Goal: Obtain resource: Obtain resource

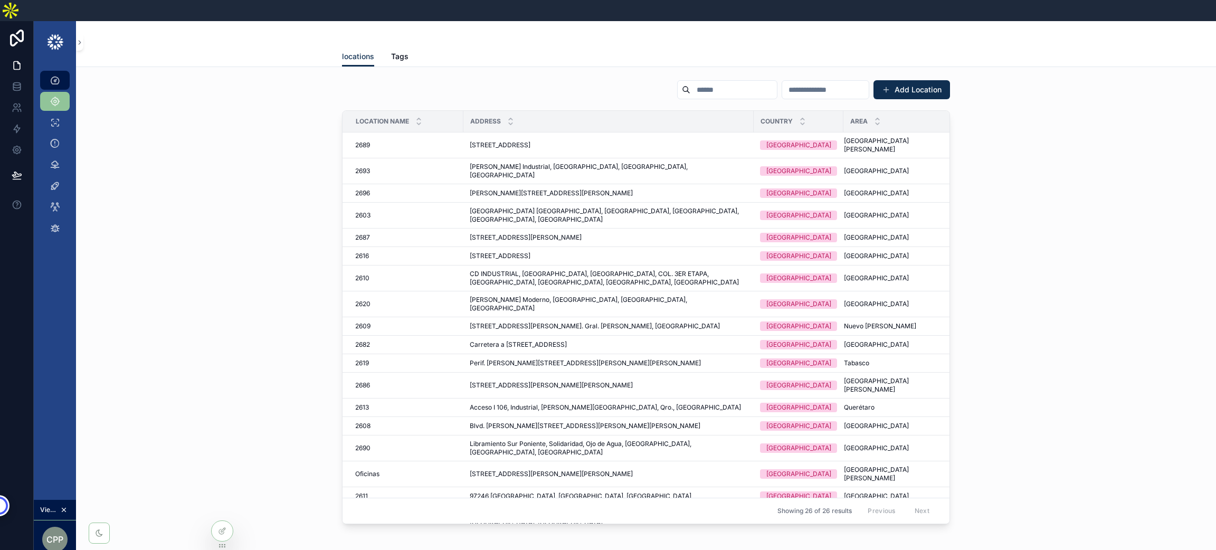
click at [68, 71] on link "Dashboard" at bounding box center [55, 80] width 30 height 19
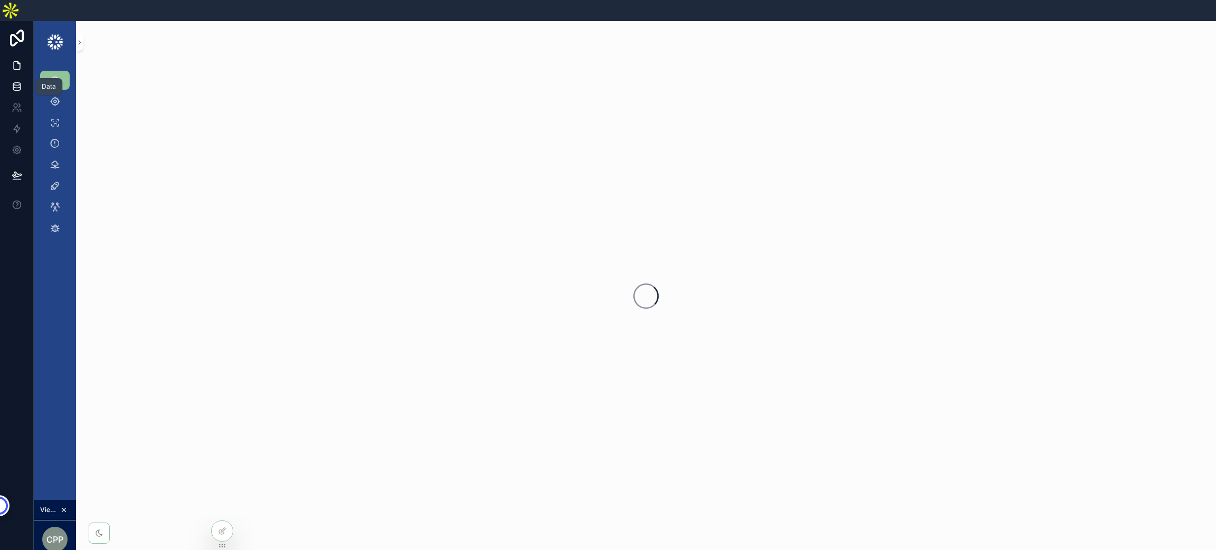
click at [22, 76] on link at bounding box center [16, 86] width 33 height 21
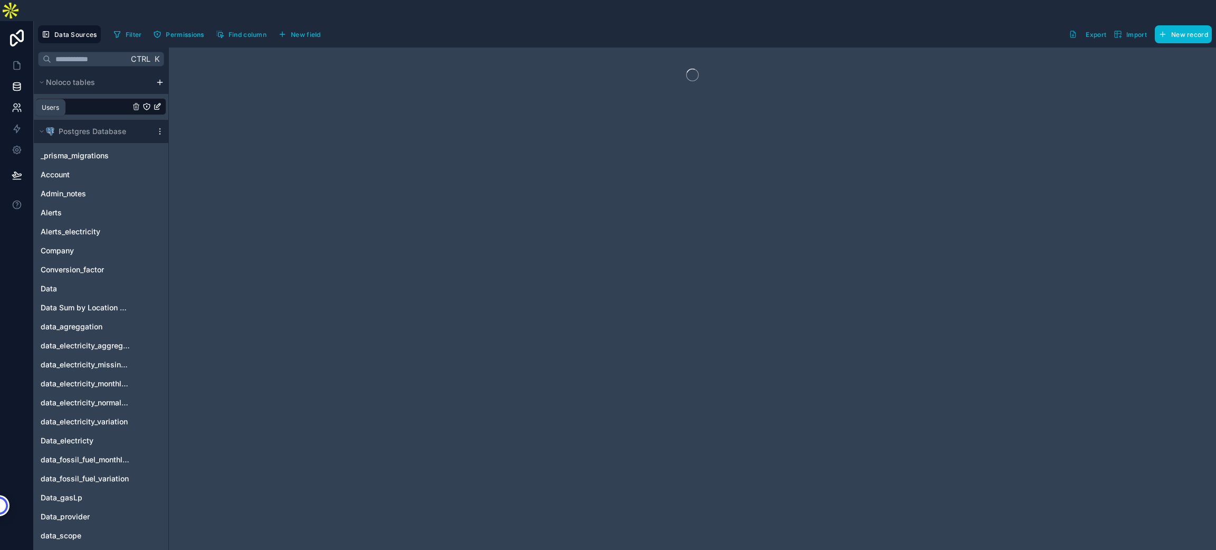
click at [17, 102] on icon at bounding box center [17, 107] width 11 height 11
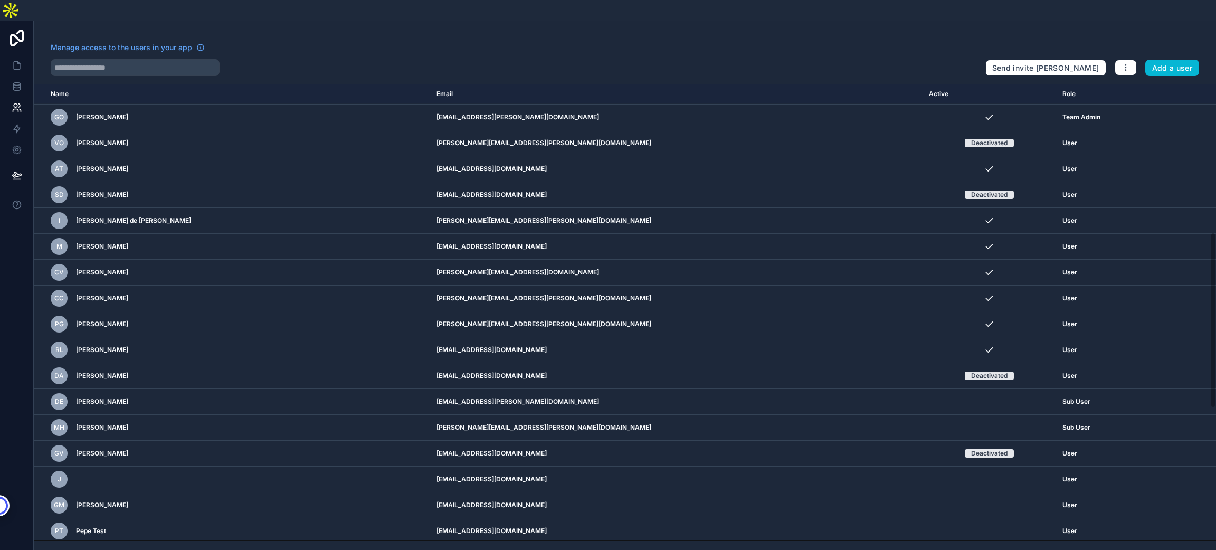
scroll to position [334, 0]
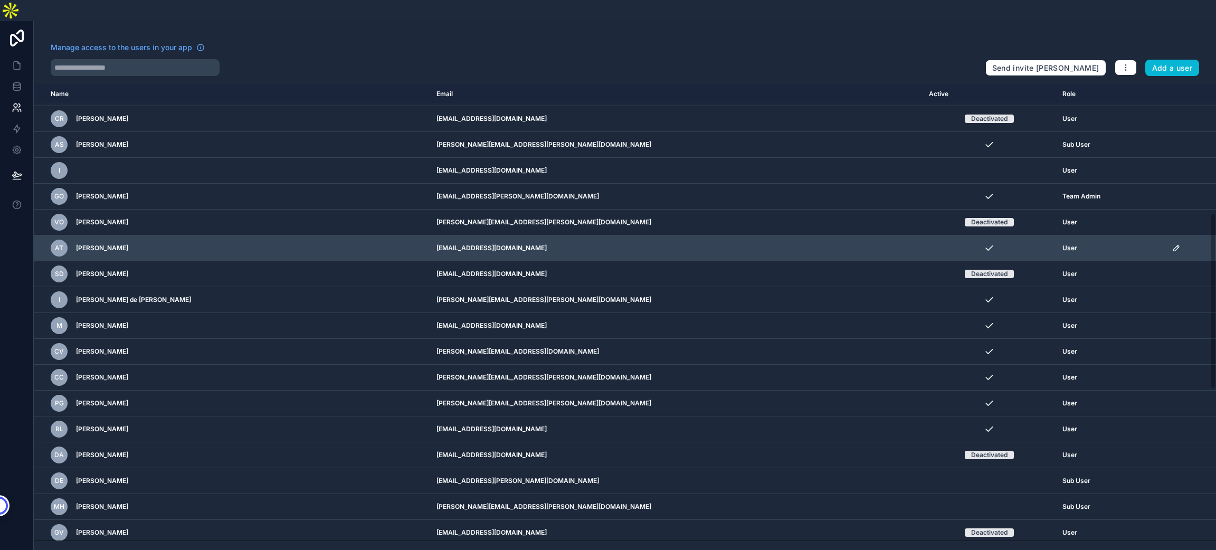
click at [1173, 245] on icon "scrollable content" at bounding box center [1175, 247] width 5 height 5
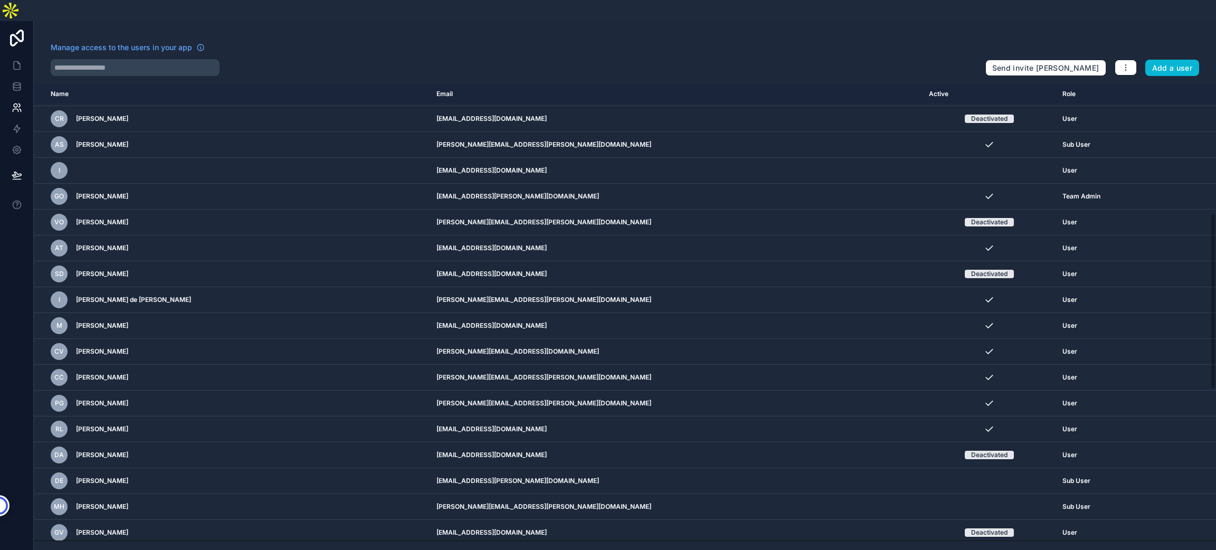
click at [563, 42] on div "Manage access to the users in your app" at bounding box center [514, 50] width 926 height 17
click at [5, 55] on link at bounding box center [16, 65] width 33 height 21
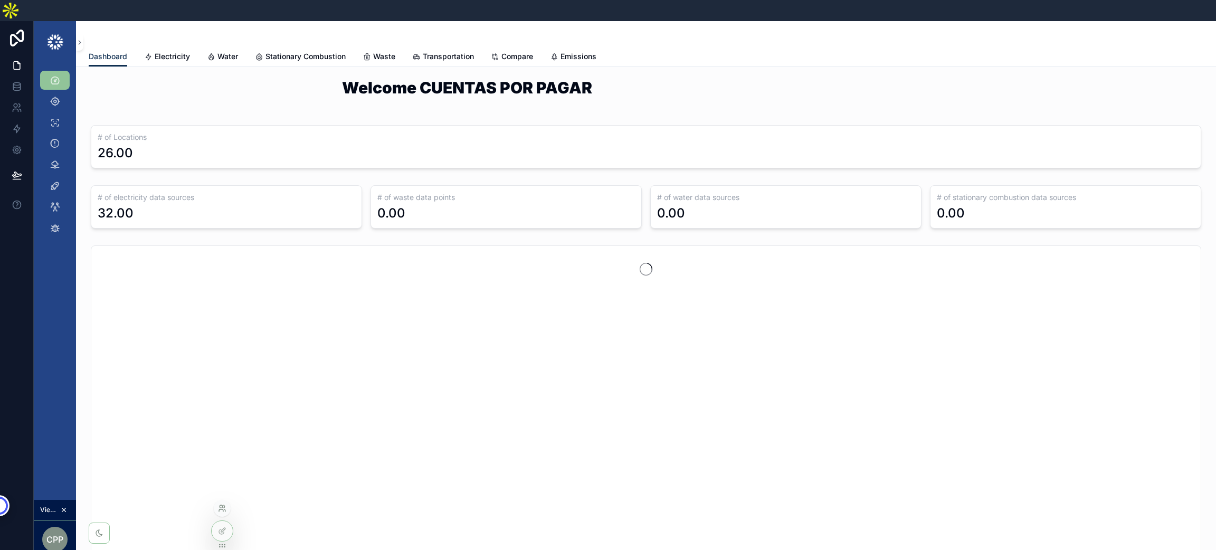
click at [223, 506] on icon at bounding box center [222, 508] width 8 height 8
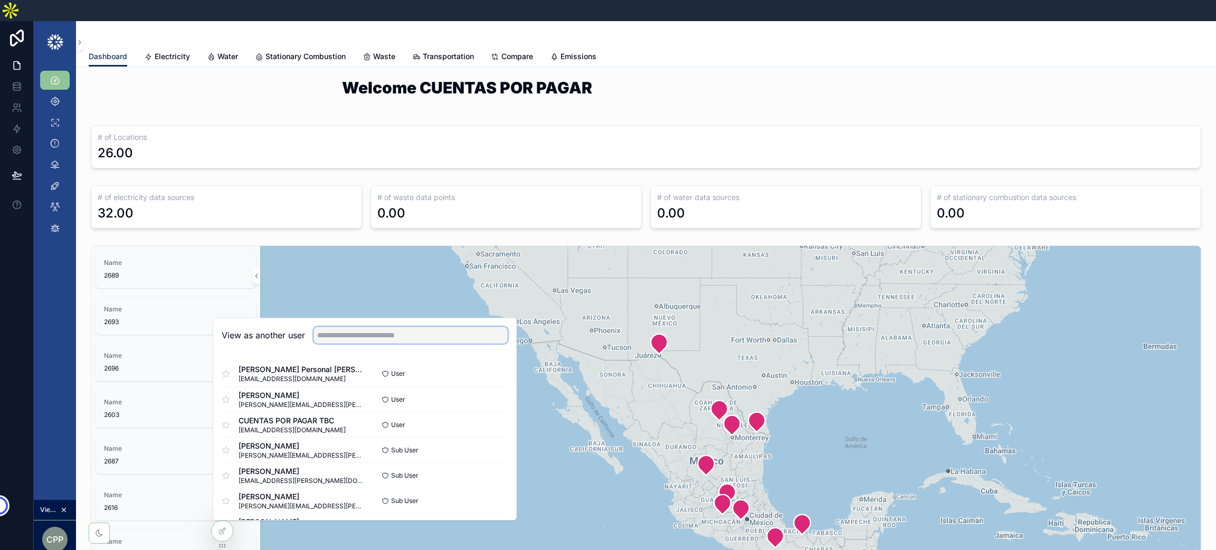
click at [364, 327] on input "text" at bounding box center [411, 335] width 194 height 17
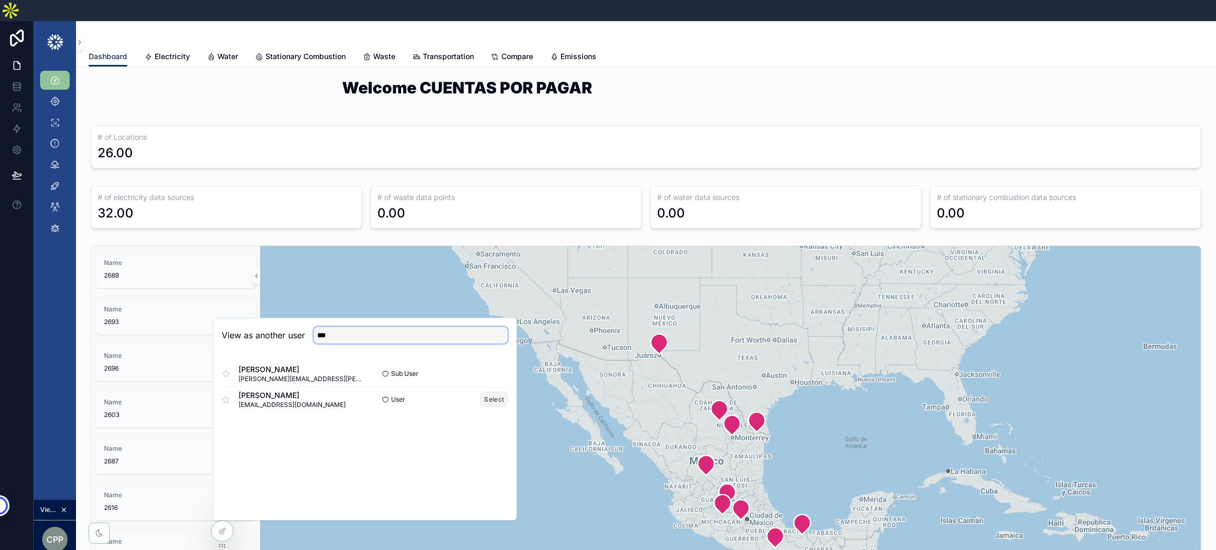
type input "***"
click at [486, 392] on button "Select" at bounding box center [493, 399] width 27 height 15
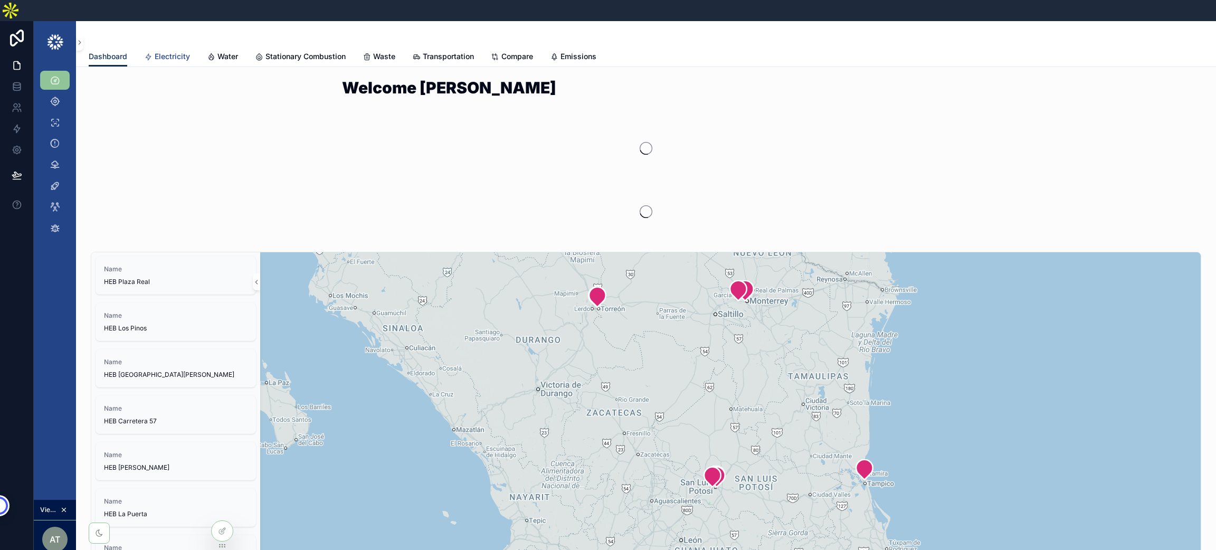
click at [160, 51] on span "Electricity" at bounding box center [172, 56] width 35 height 11
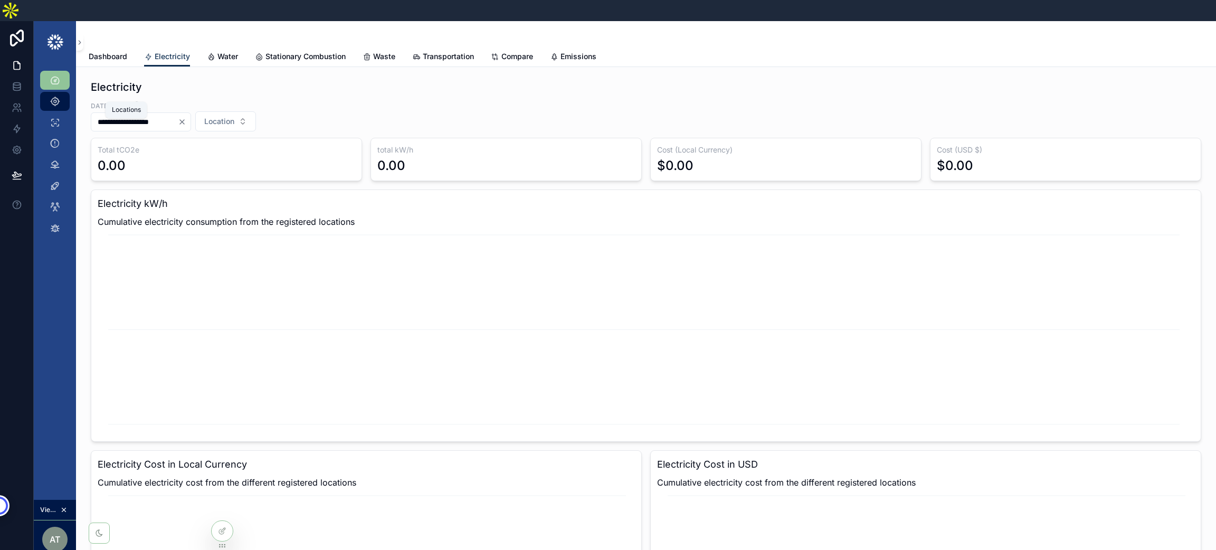
click at [63, 92] on link "Locations" at bounding box center [55, 101] width 30 height 19
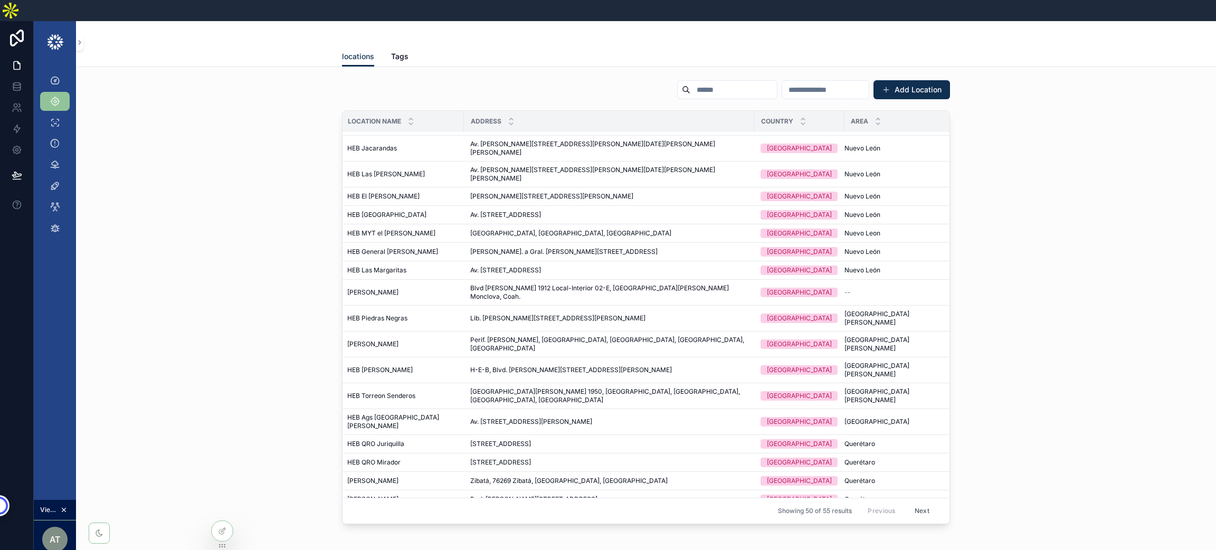
scroll to position [696, 0]
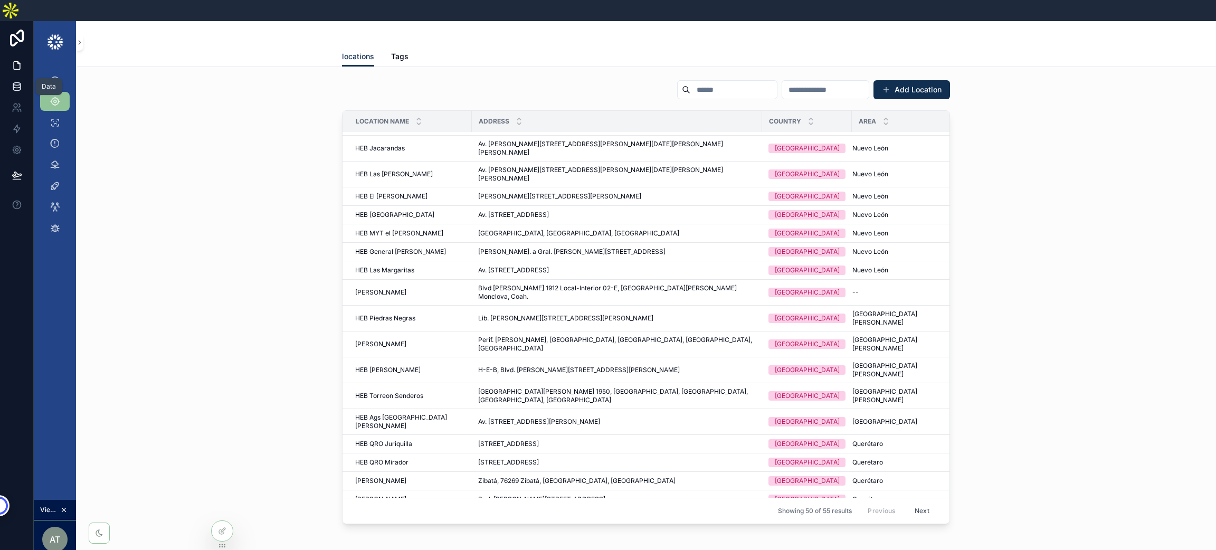
click at [17, 83] on icon at bounding box center [16, 84] width 7 height 3
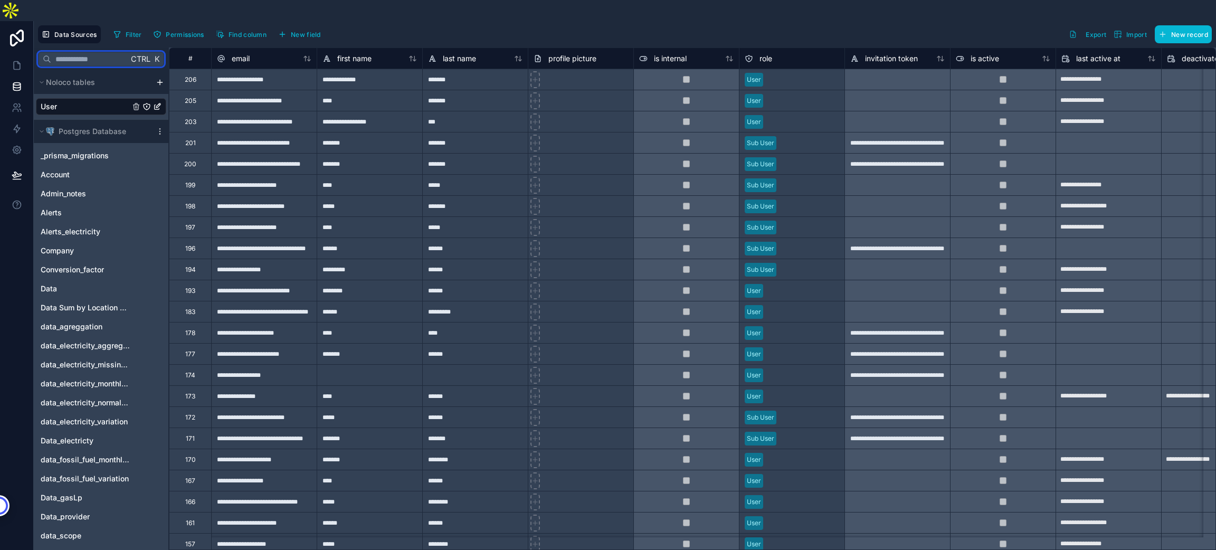
click at [79, 50] on input "text" at bounding box center [89, 59] width 77 height 19
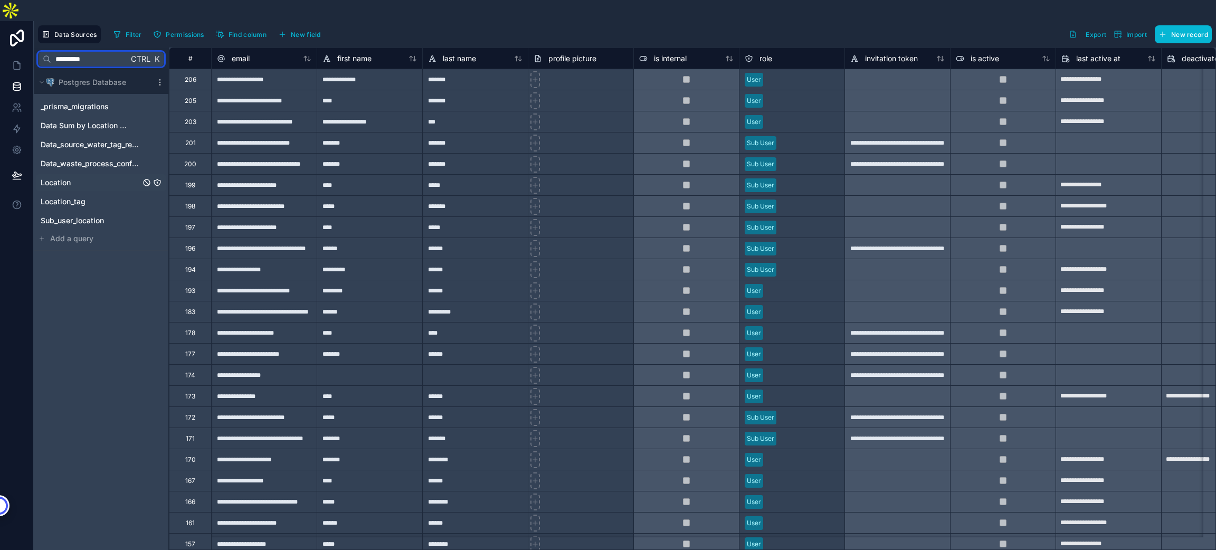
type input "*********"
click at [64, 177] on span "Location" at bounding box center [56, 182] width 30 height 11
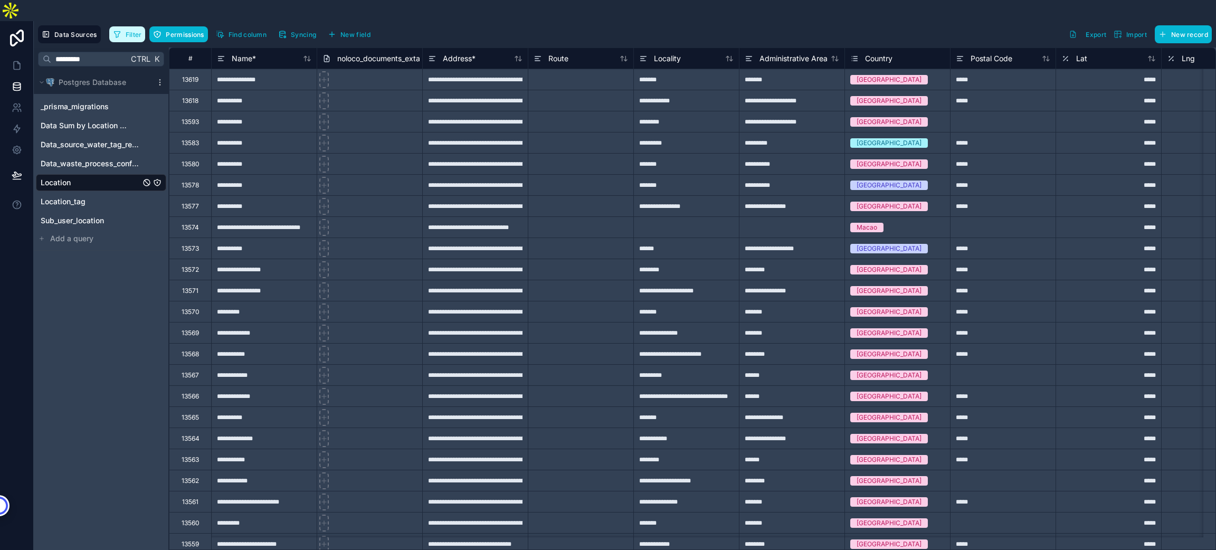
click at [126, 31] on span "Filter" at bounding box center [134, 35] width 16 height 8
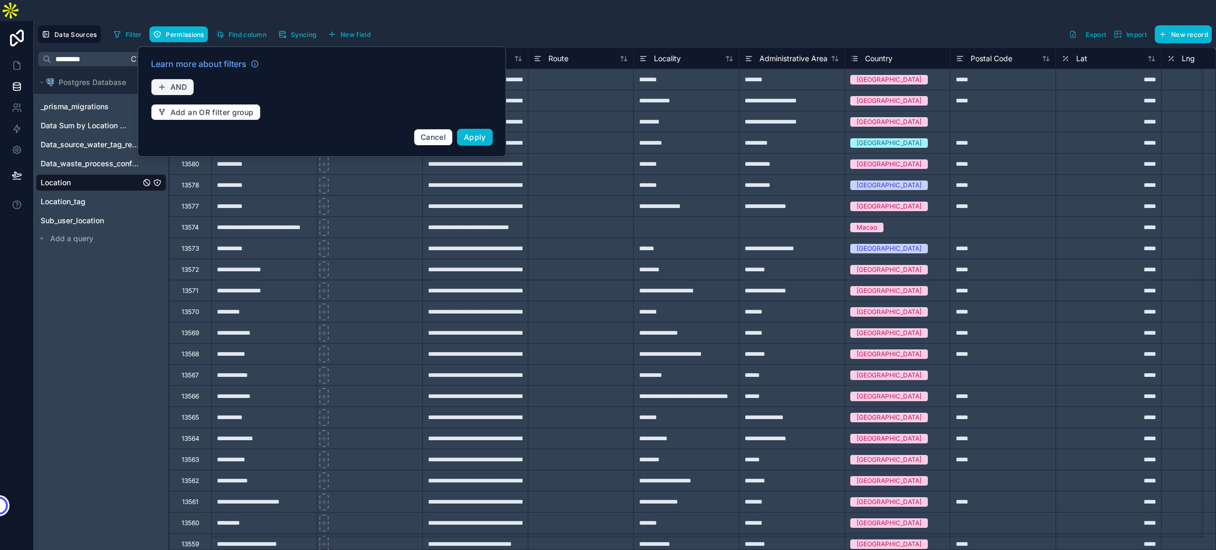
click at [176, 82] on span "AND" at bounding box center [179, 87] width 17 height 10
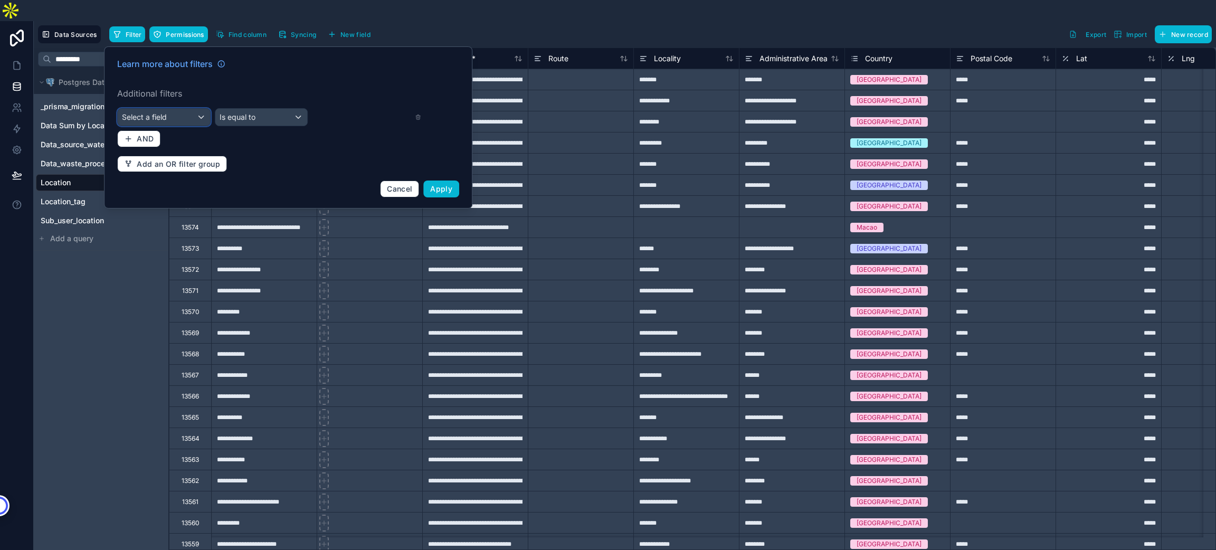
click at [170, 109] on div "Select a field" at bounding box center [164, 117] width 92 height 17
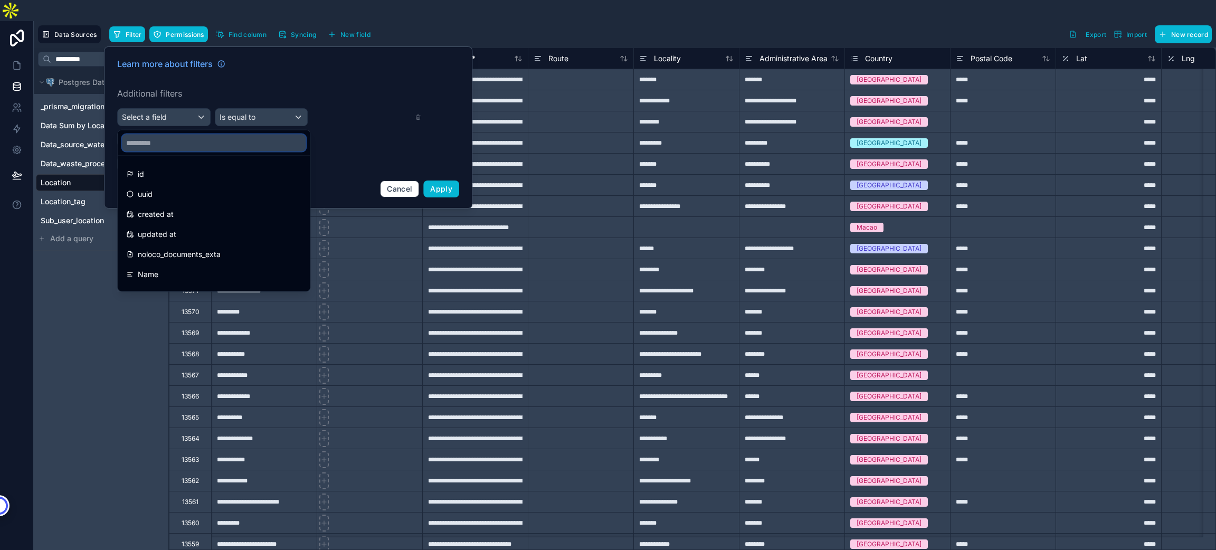
click at [177, 135] on input "text" at bounding box center [214, 143] width 184 height 17
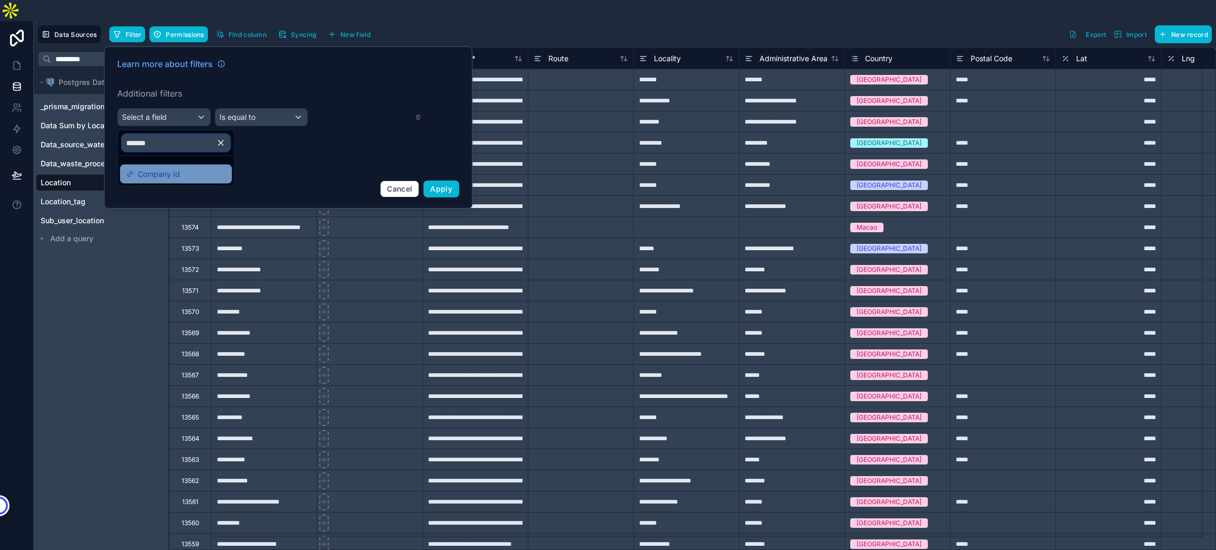
type input "*******"
click at [190, 168] on div "Company Id" at bounding box center [175, 174] width 99 height 13
click at [249, 112] on span "Is empty" at bounding box center [235, 117] width 30 height 11
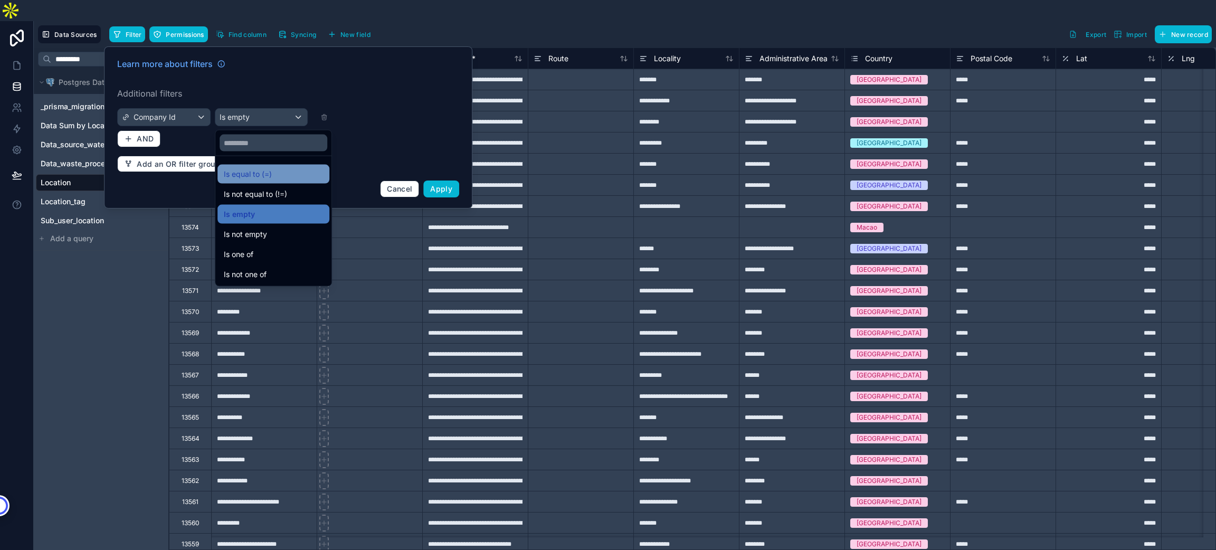
click at [265, 168] on span "Is equal to (=)" at bounding box center [248, 174] width 48 height 13
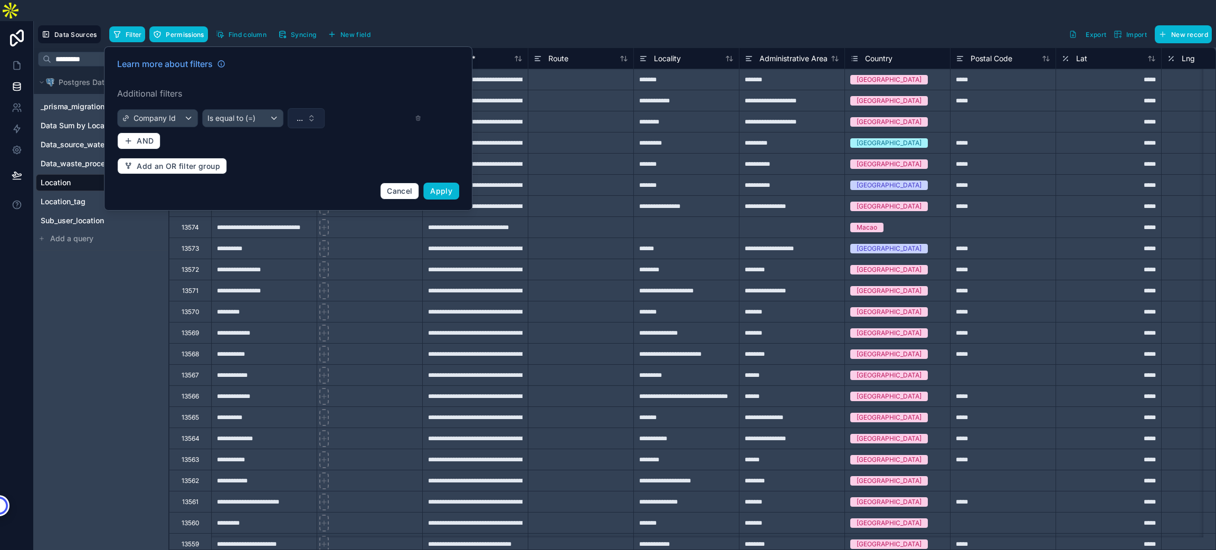
click at [309, 108] on button "..." at bounding box center [306, 118] width 37 height 20
type input "***"
click at [282, 139] on span "HEB Mexico" at bounding box center [293, 140] width 92 height 11
click at [438, 186] on span "Apply" at bounding box center [441, 190] width 22 height 9
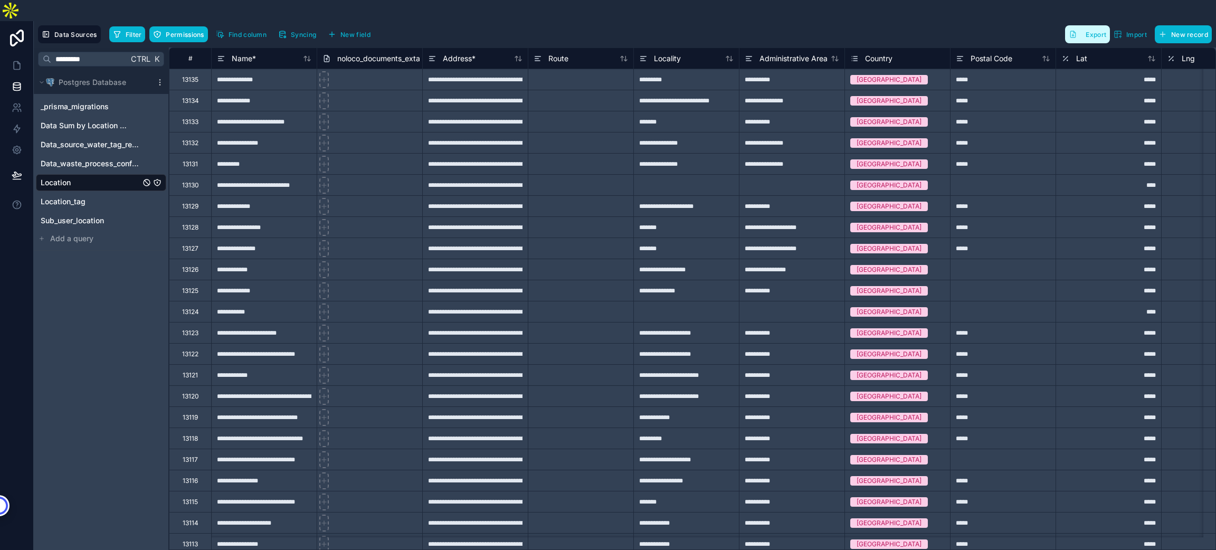
click at [1087, 31] on span "Export" at bounding box center [1096, 35] width 21 height 8
